Goal: Task Accomplishment & Management: Manage account settings

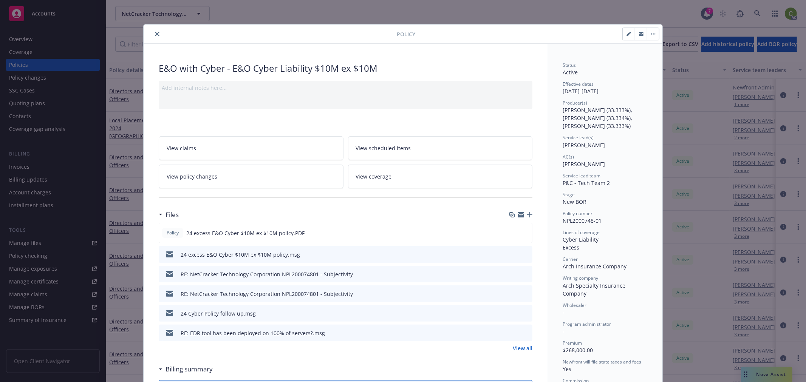
click at [153, 32] on button "close" at bounding box center [157, 33] width 9 height 9
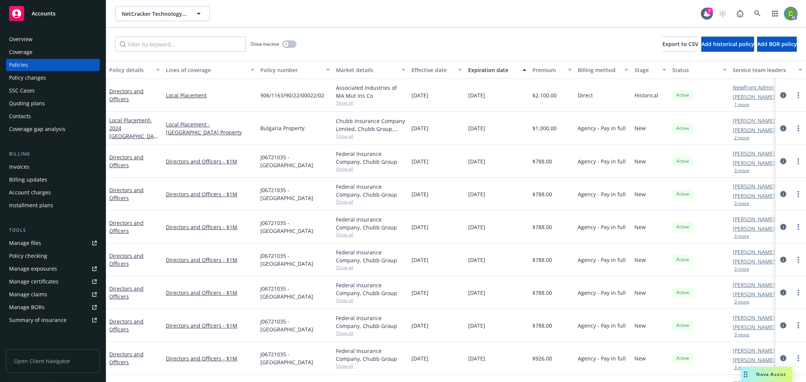
click at [791, 13] on img at bounding box center [791, 14] width 12 height 12
click at [759, 38] on link "Log out" at bounding box center [759, 33] width 76 height 15
